Goal: Task Accomplishment & Management: Use online tool/utility

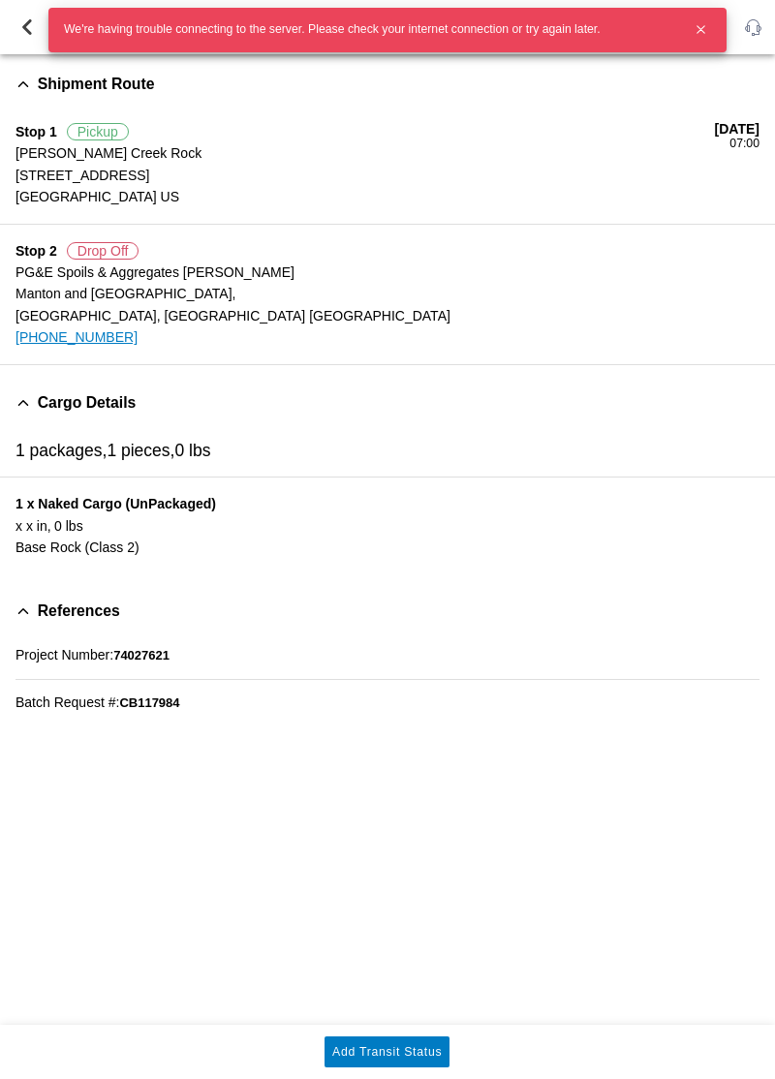
click at [611, 845] on div "Shipment Route Stop 1 Pickup [PERSON_NAME][GEOGRAPHIC_DATA] [STREET_ADDRESS] US…" at bounding box center [387, 539] width 775 height 970
click at [693, 26] on icon "button" at bounding box center [700, 29] width 16 height 16
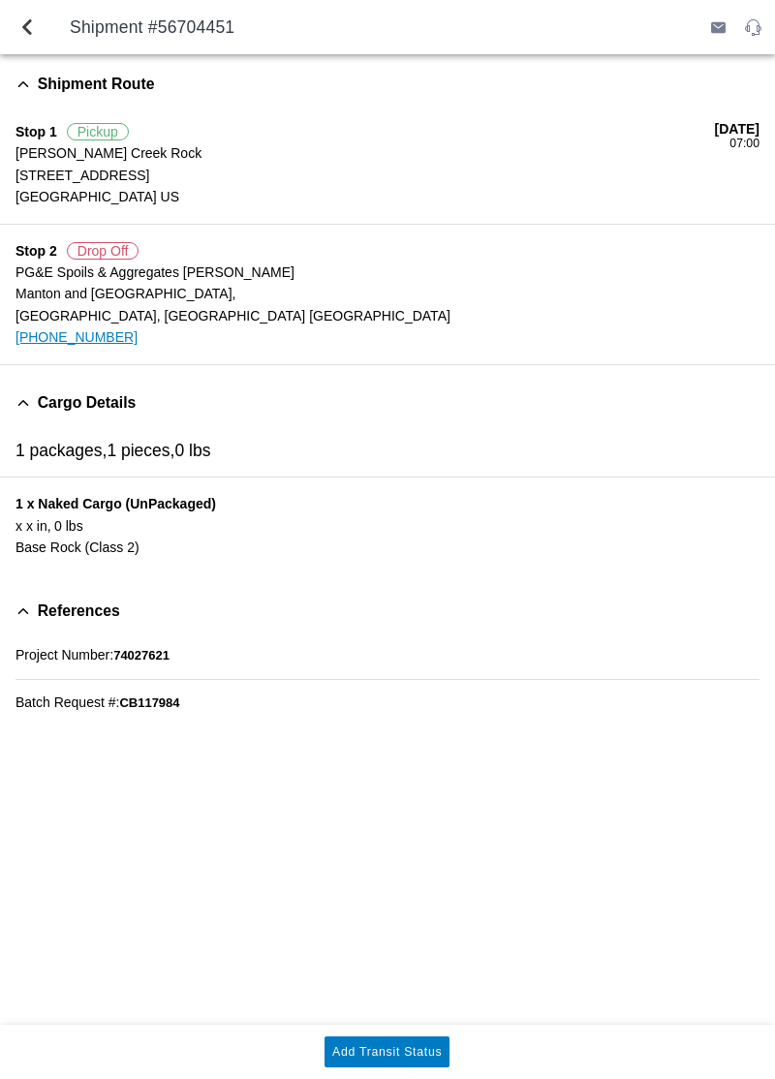
click at [0, 0] on slot "Add Transit Status" at bounding box center [0, 0] width 0 height 0
click at [342, 1022] on div "Shipment Route Stop 1 Pickup [PERSON_NAME][GEOGRAPHIC_DATA] [STREET_ADDRESS] US…" at bounding box center [387, 539] width 775 height 970
click at [0, 0] on slot "Add Transit Status" at bounding box center [0, 0] width 0 height 0
click at [429, 1062] on button "Add Transit Status" at bounding box center [386, 1051] width 125 height 31
click at [37, 41] on span "back" at bounding box center [26, 27] width 23 height 46
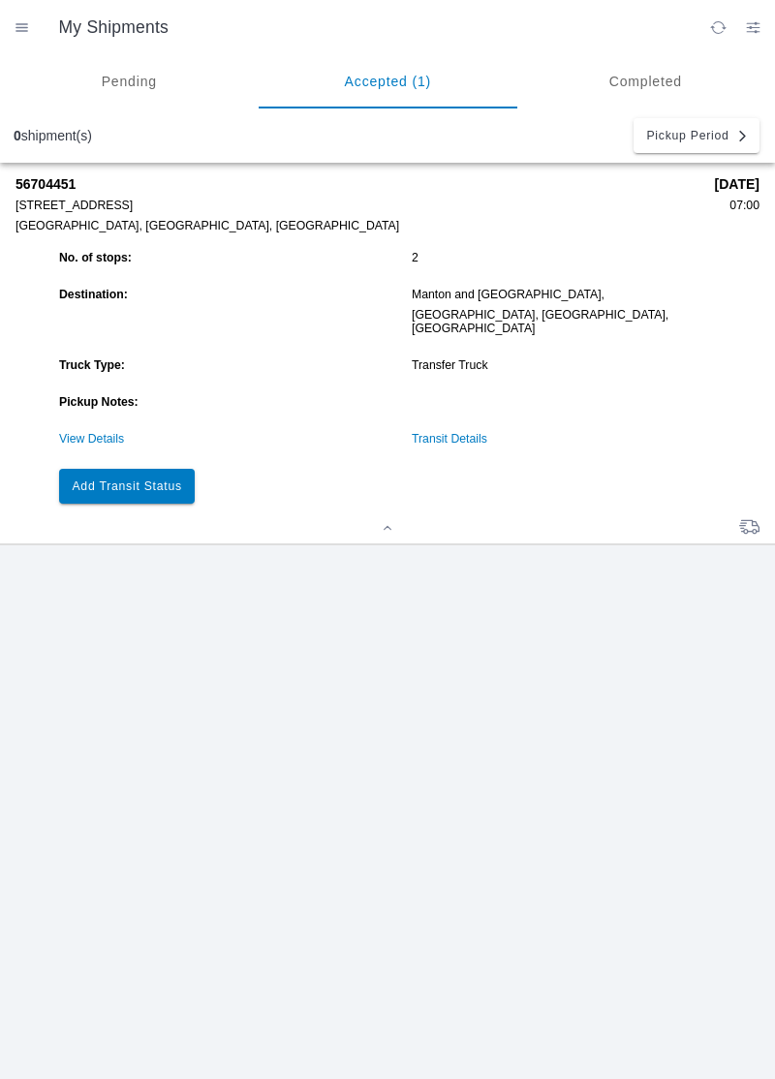
click at [0, 0] on slot "Add Transit Status" at bounding box center [0, 0] width 0 height 0
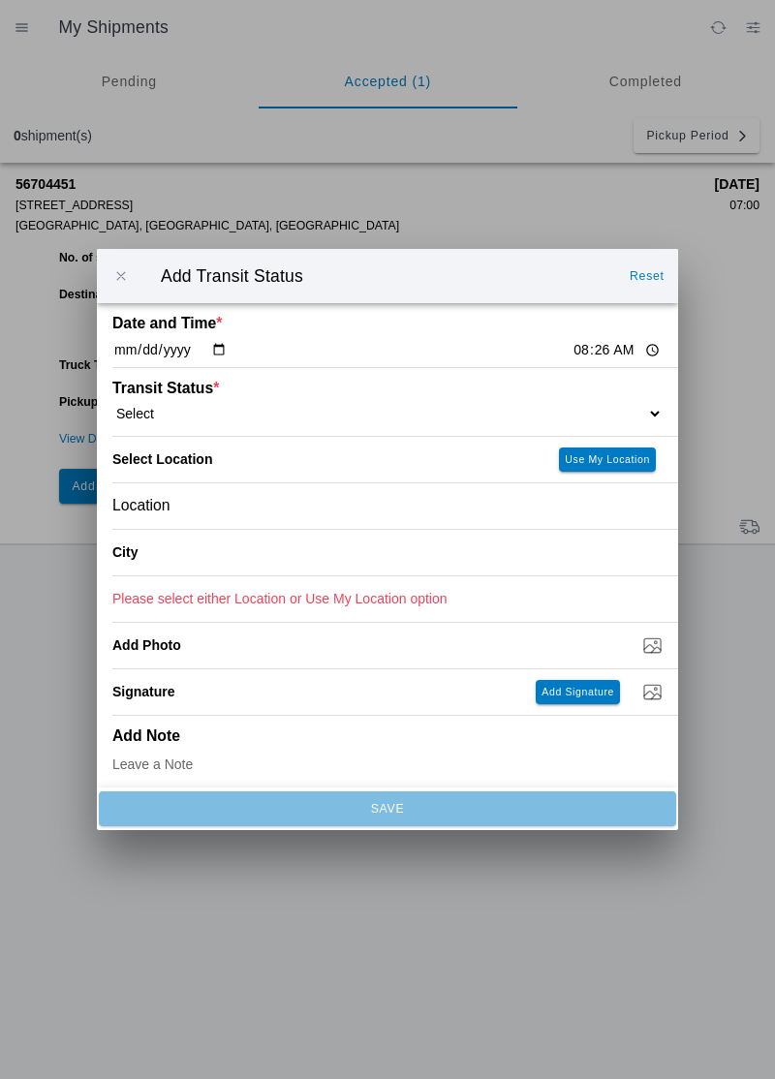
click at [243, 409] on select "Select Arrive at Drop Off Arrive at Pickup Break Start Break Stop Depart Drop O…" at bounding box center [387, 413] width 550 height 17
select select "ARVDLVLOC"
click at [0, 0] on slot "Use My Location" at bounding box center [0, 0] width 0 height 0
type input "Dales"
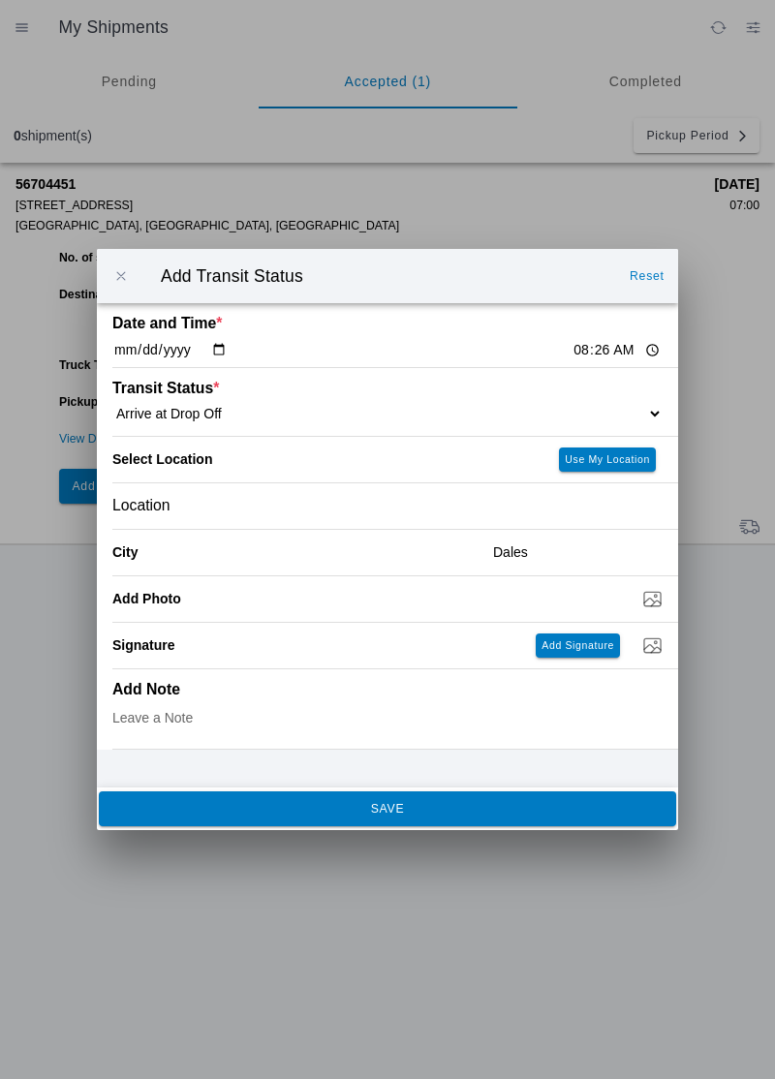
click at [190, 820] on button "SAVE" at bounding box center [387, 808] width 577 height 35
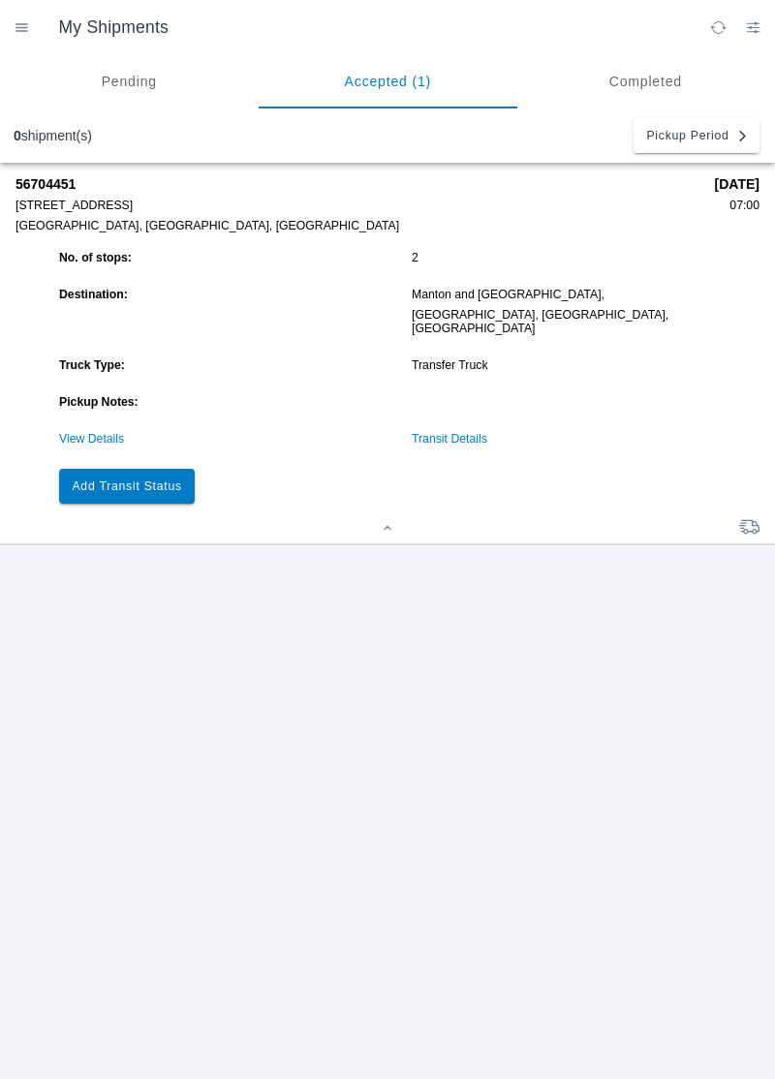
click at [123, 487] on button "Add Transit Status" at bounding box center [127, 486] width 136 height 35
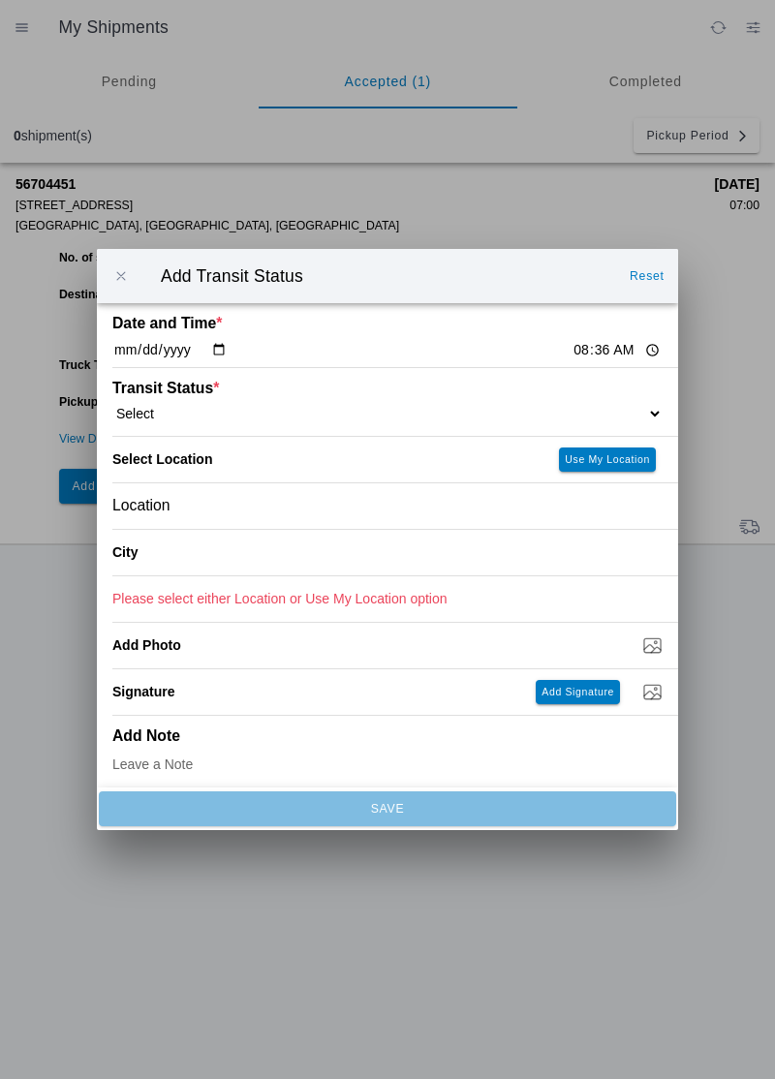
click at [220, 414] on select "Select Arrive at Drop Off Arrive at Pickup Break Start Break Stop Depart Drop O…" at bounding box center [387, 413] width 550 height 17
select select "DPTDLVLOC"
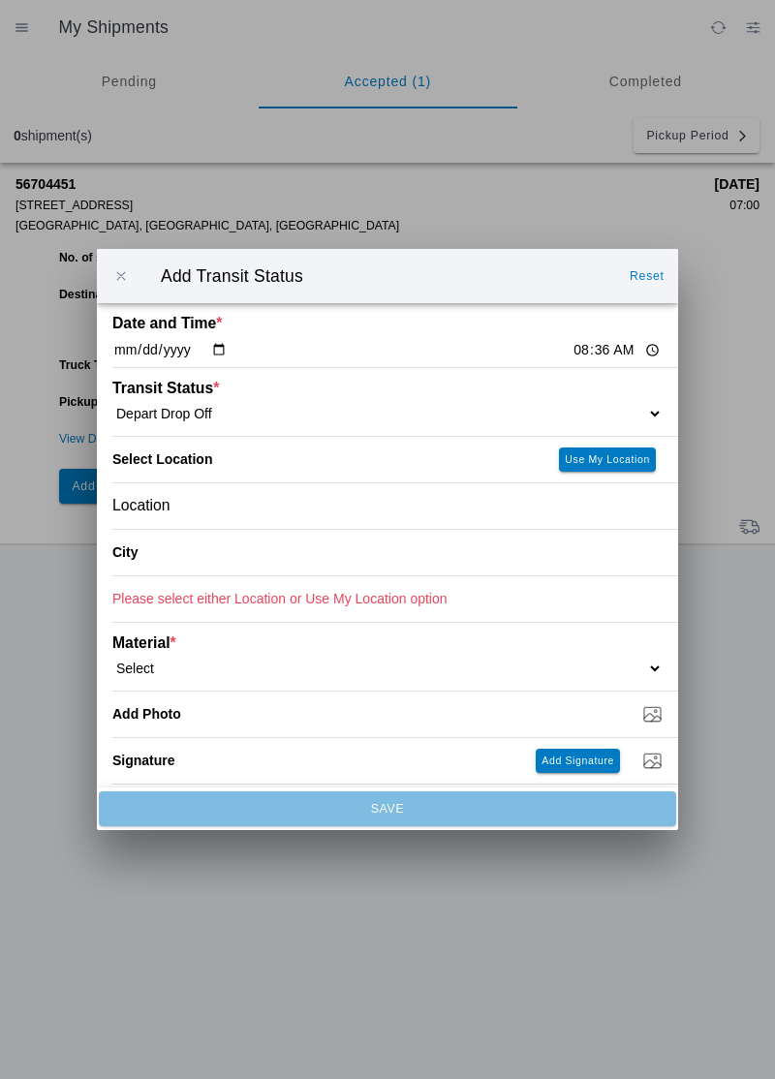
click at [621, 469] on button "Use My Location" at bounding box center [607, 459] width 97 height 24
type input "Dales"
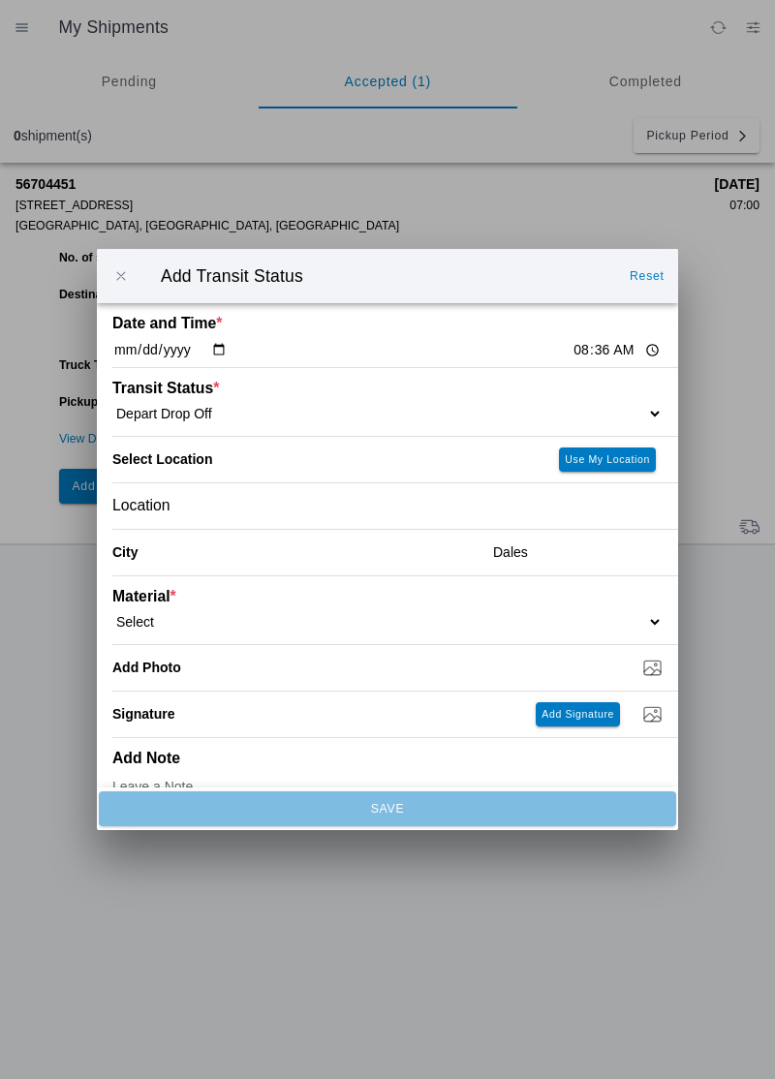
click at [612, 620] on select "Select 1" x 3" Rock 1" x 4" Rock 2" x 4" Rock Asphalt Cold Patch Backfill Spec …" at bounding box center [387, 621] width 550 height 17
select select "708651"
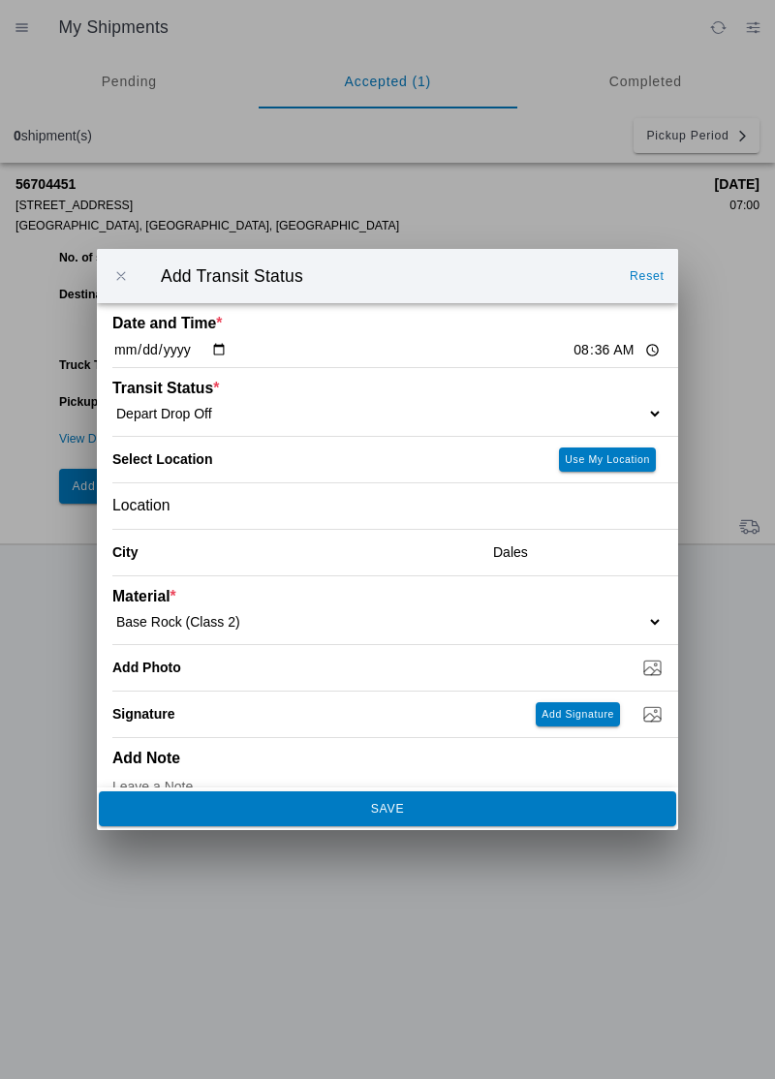
click at [190, 816] on button "SAVE" at bounding box center [387, 808] width 577 height 35
